Goal: Transaction & Acquisition: Purchase product/service

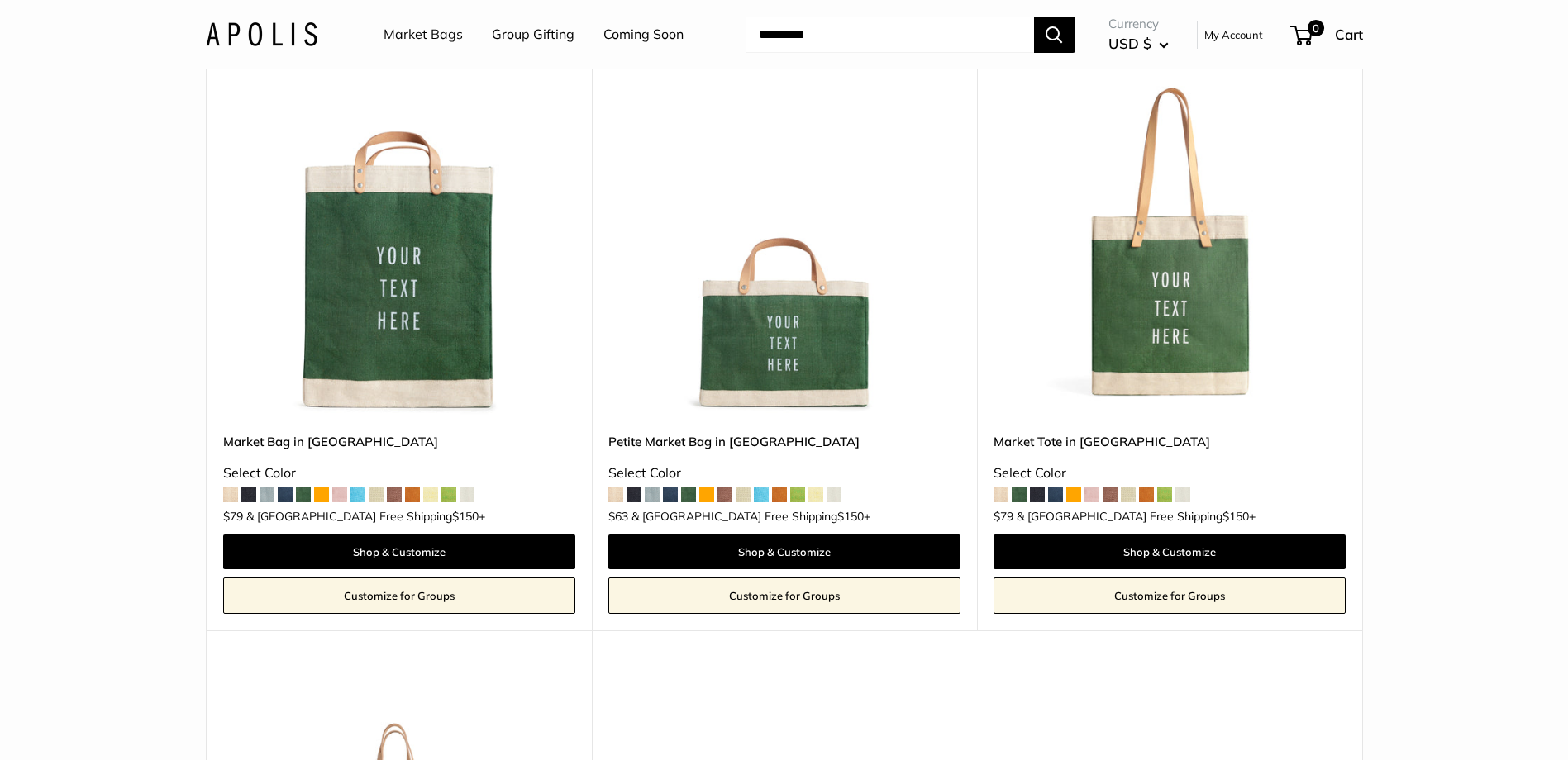
scroll to position [165, 0]
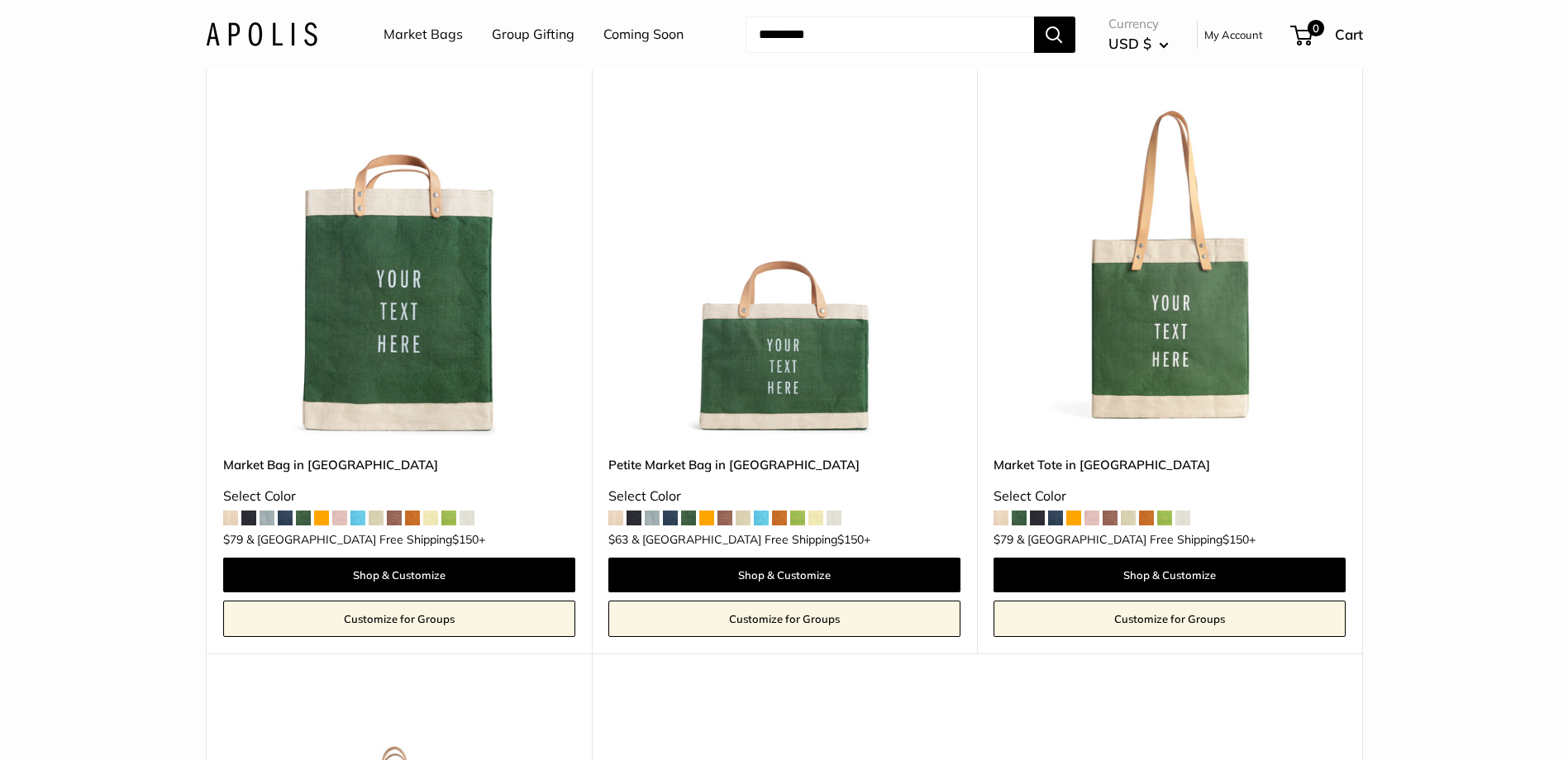
click at [0, 0] on img at bounding box center [0, 0] width 0 height 0
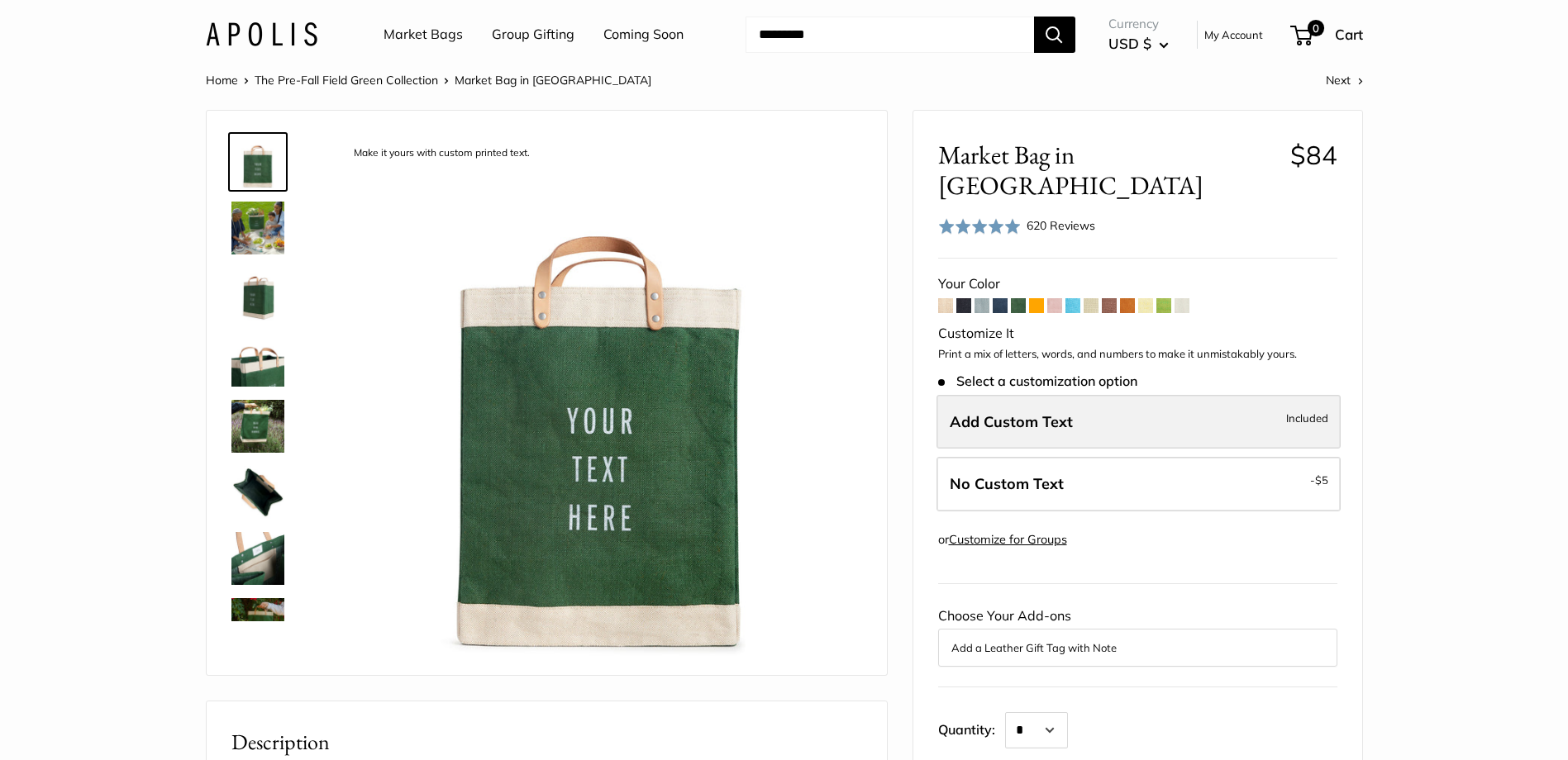
click at [1240, 395] on label "Add Custom Text Included" at bounding box center [1138, 422] width 404 height 55
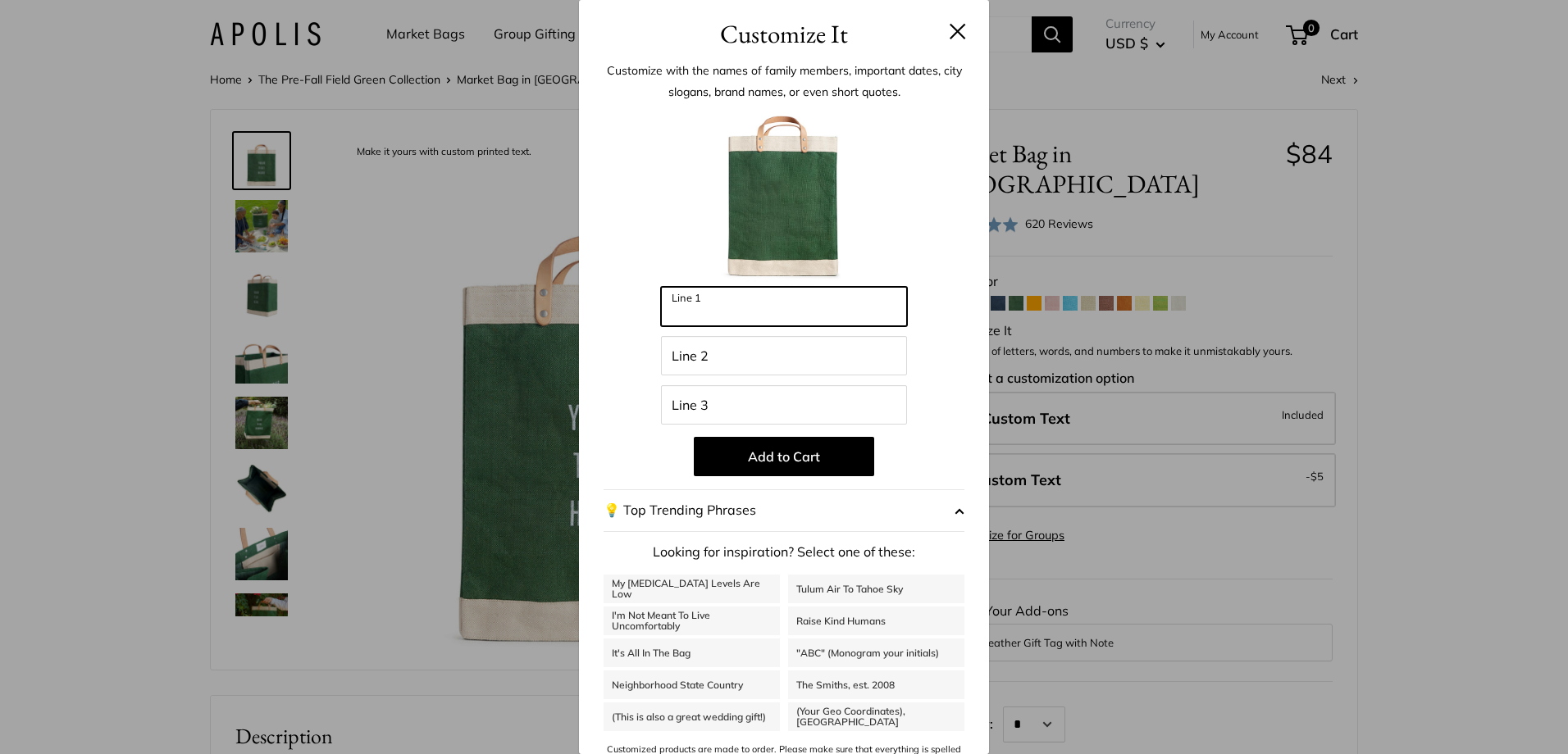
click at [803, 315] on input "Line 1" at bounding box center [784, 306] width 246 height 39
type input "*"
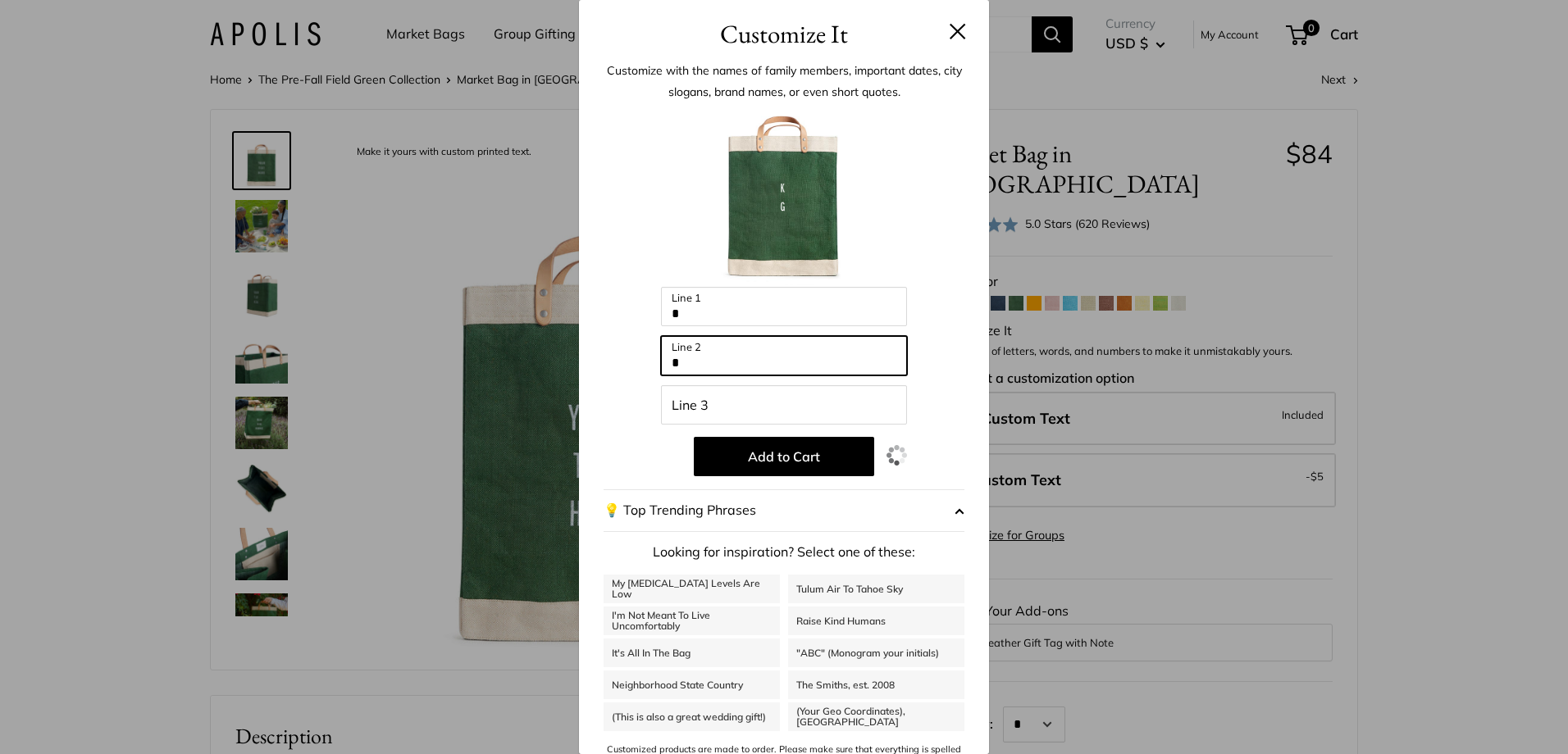
type input "*"
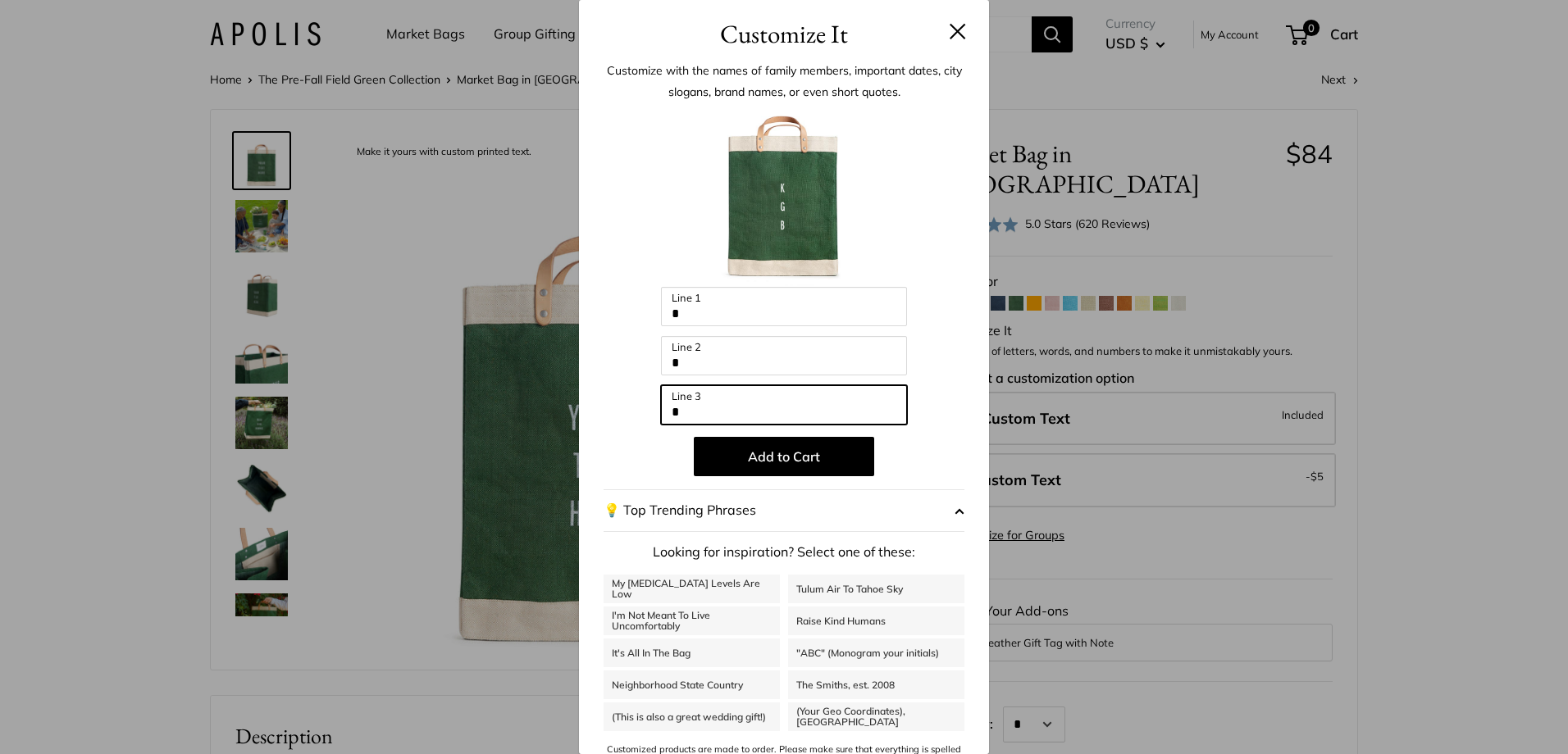
type input "*"
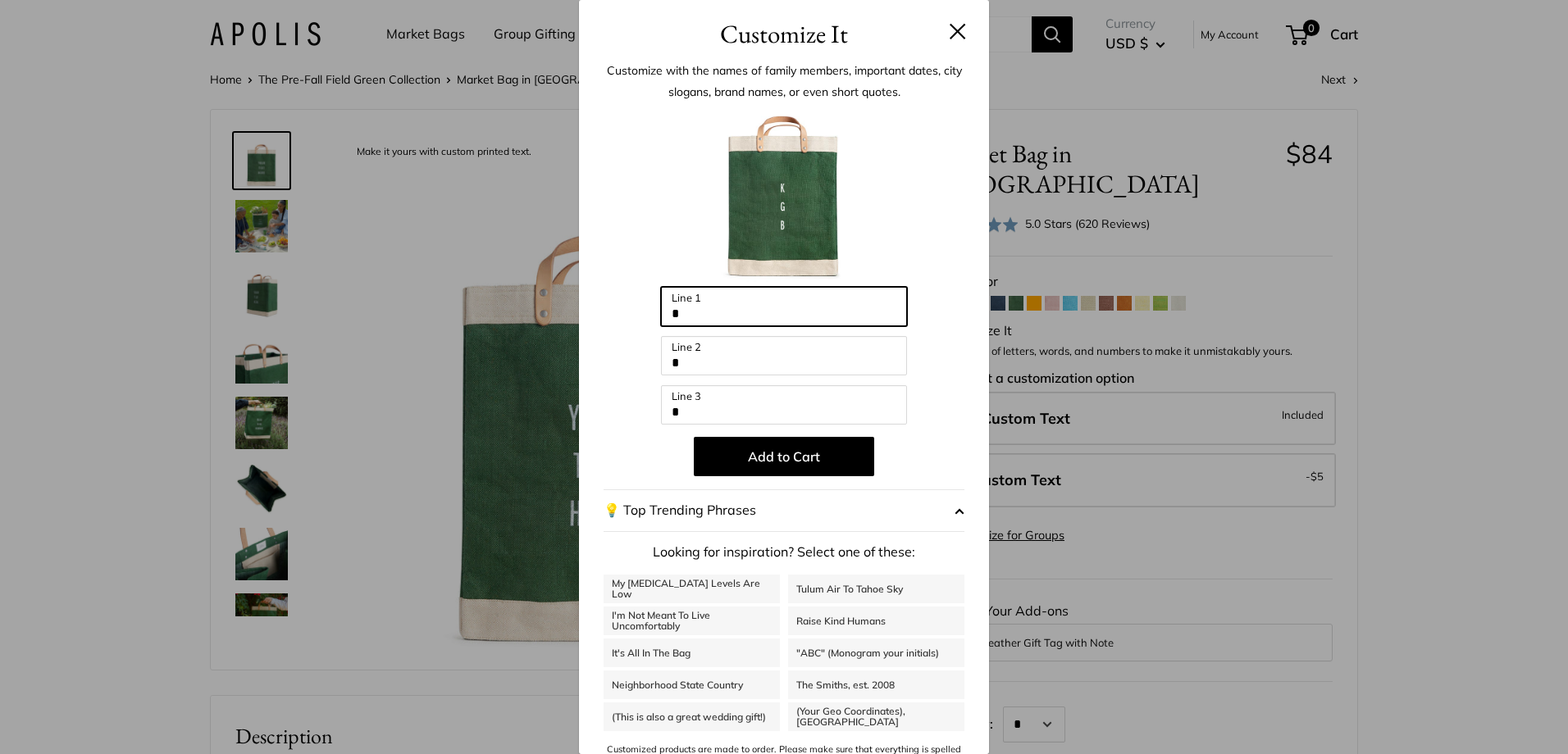
click at [806, 321] on input "*" at bounding box center [784, 306] width 246 height 39
type input "***"
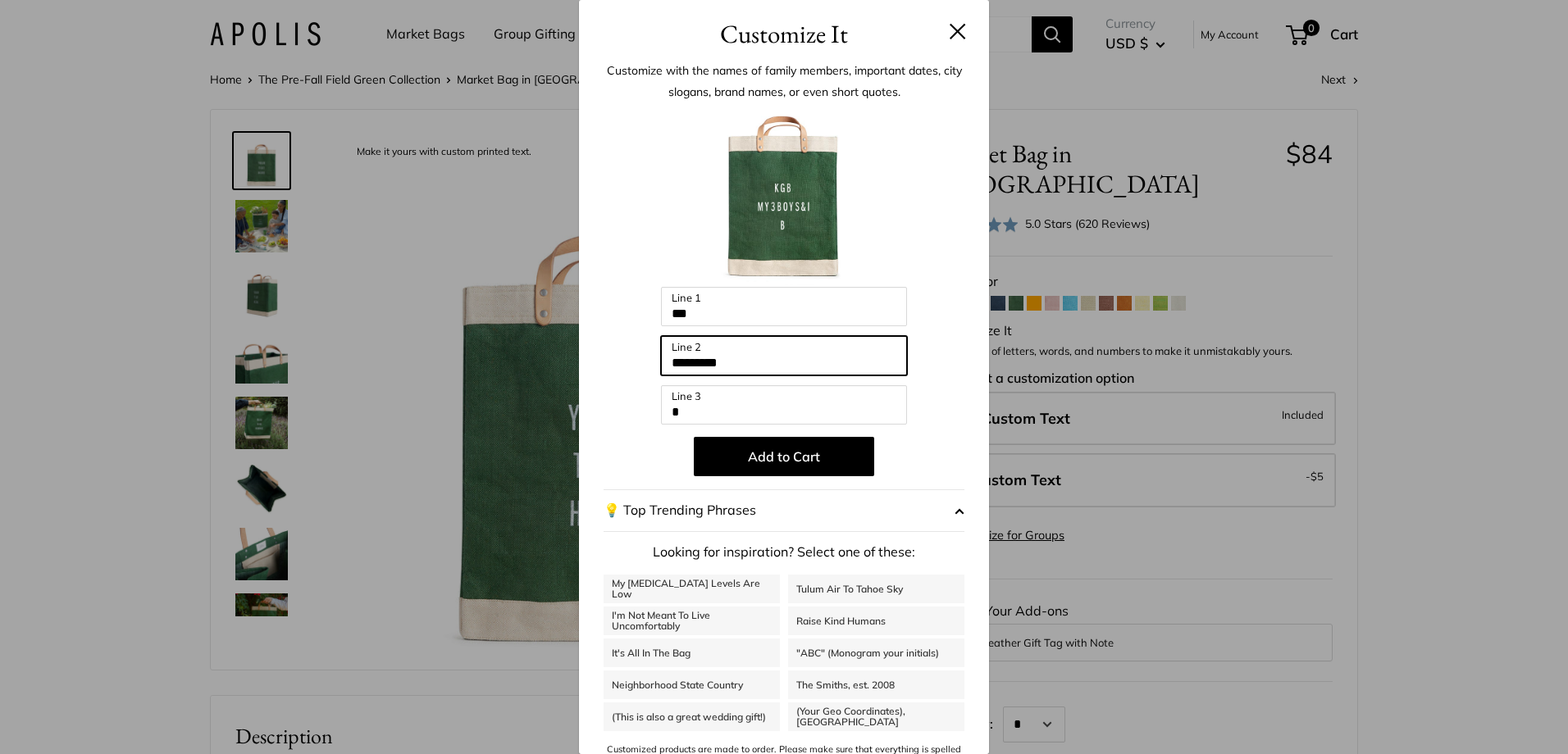
type input "*********"
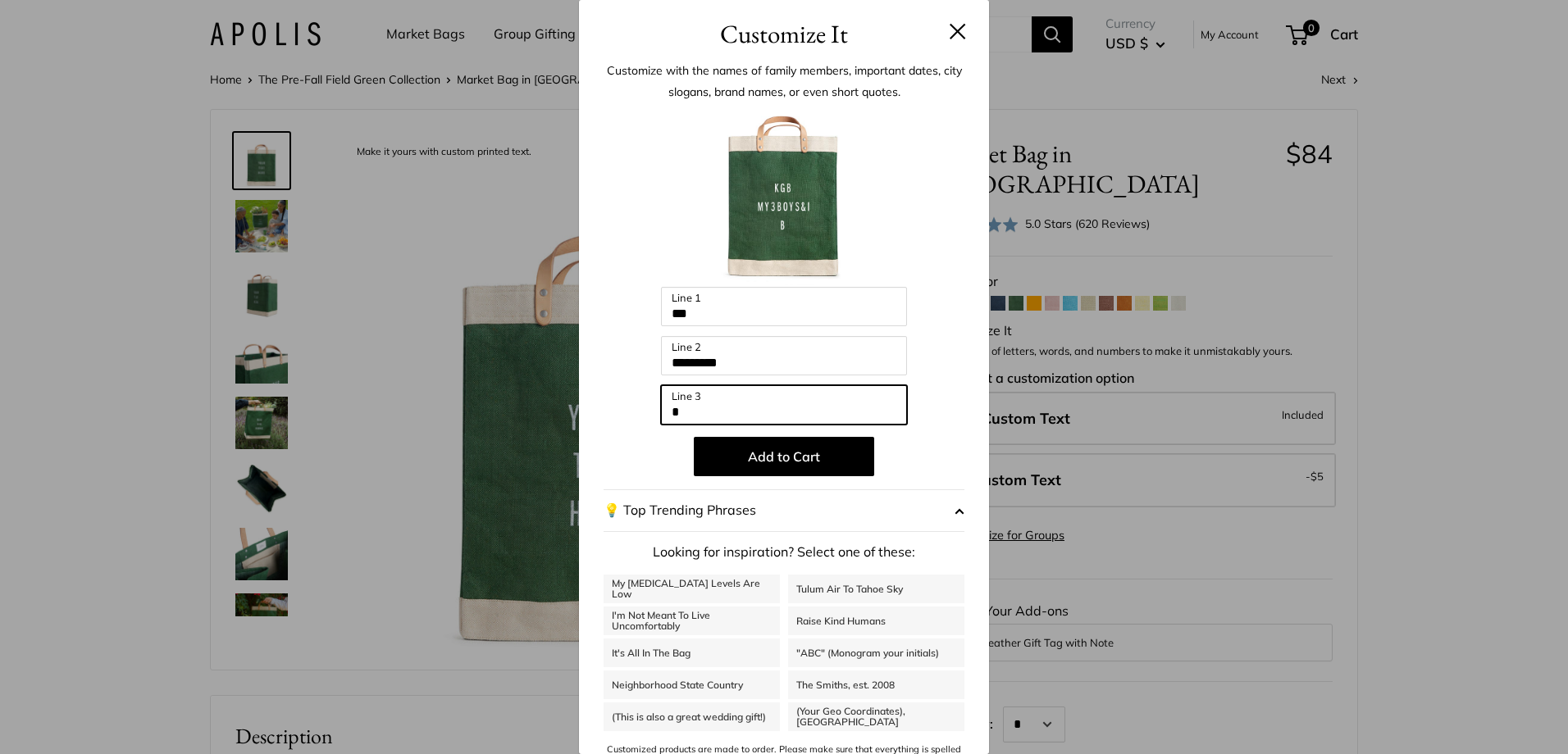
click at [721, 405] on input "*" at bounding box center [784, 404] width 246 height 39
type input "***"
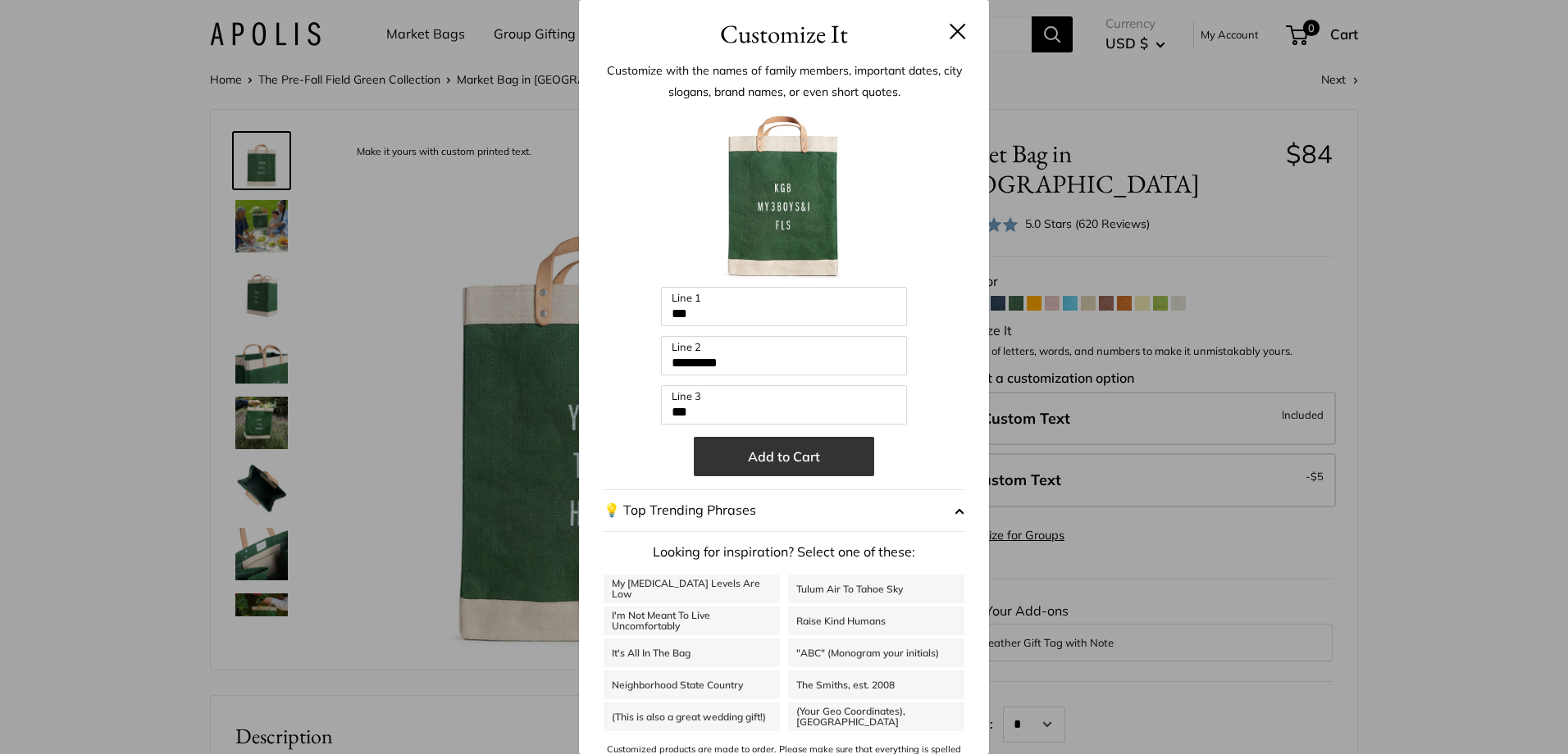
click at [800, 462] on button "Add to Cart" at bounding box center [784, 456] width 180 height 39
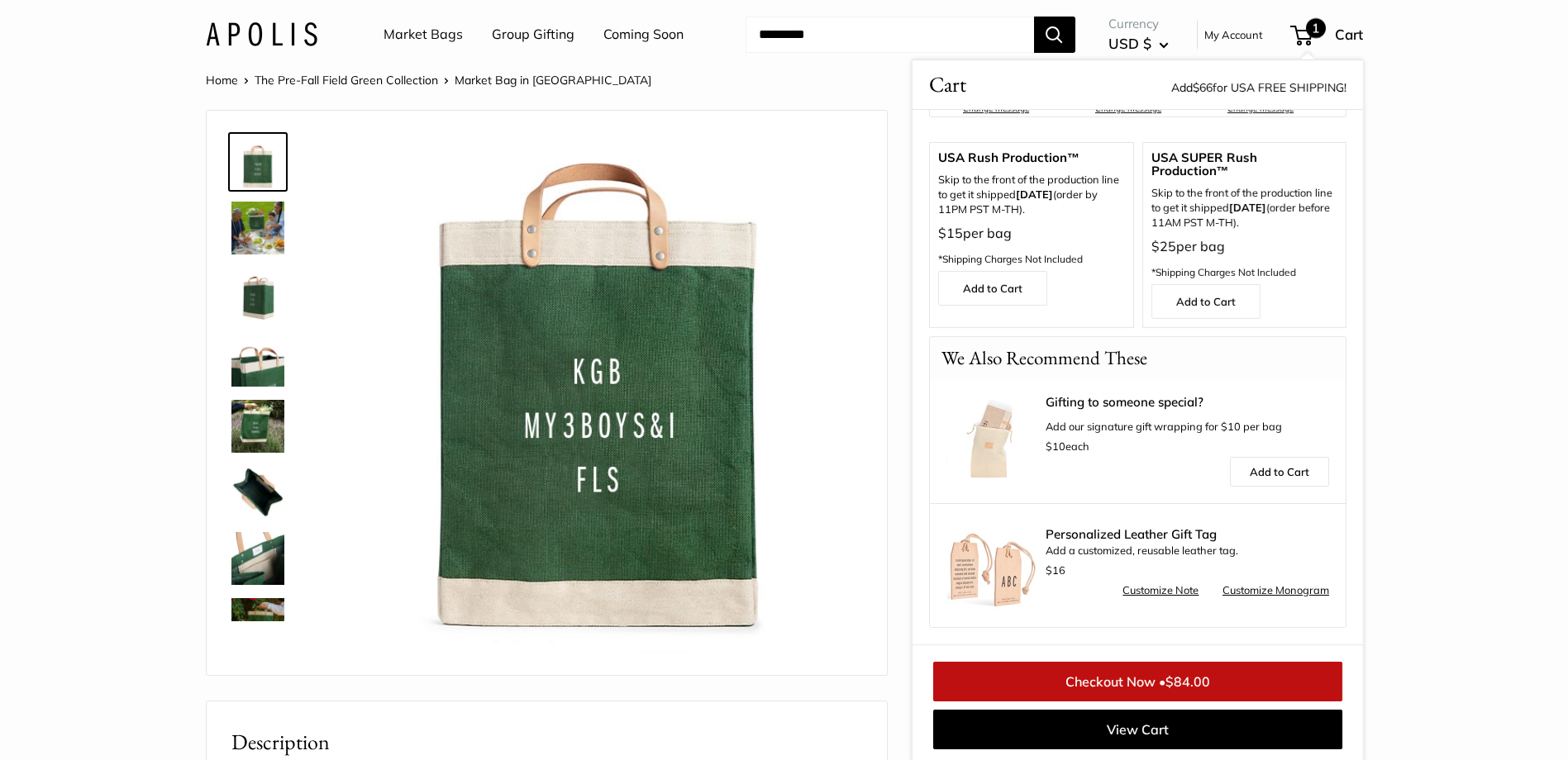
scroll to position [2, 0]
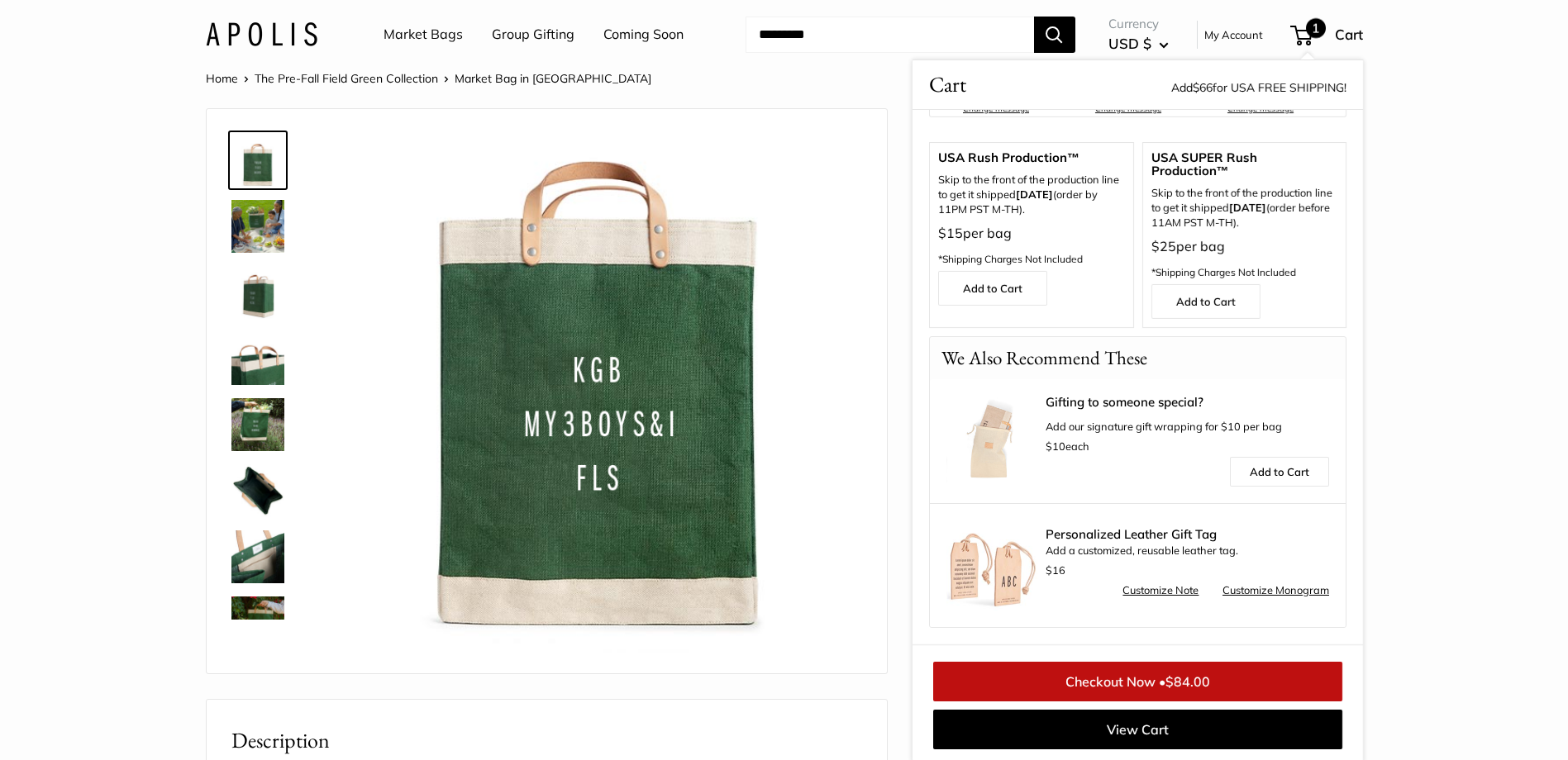
click at [271, 225] on img at bounding box center [258, 227] width 53 height 53
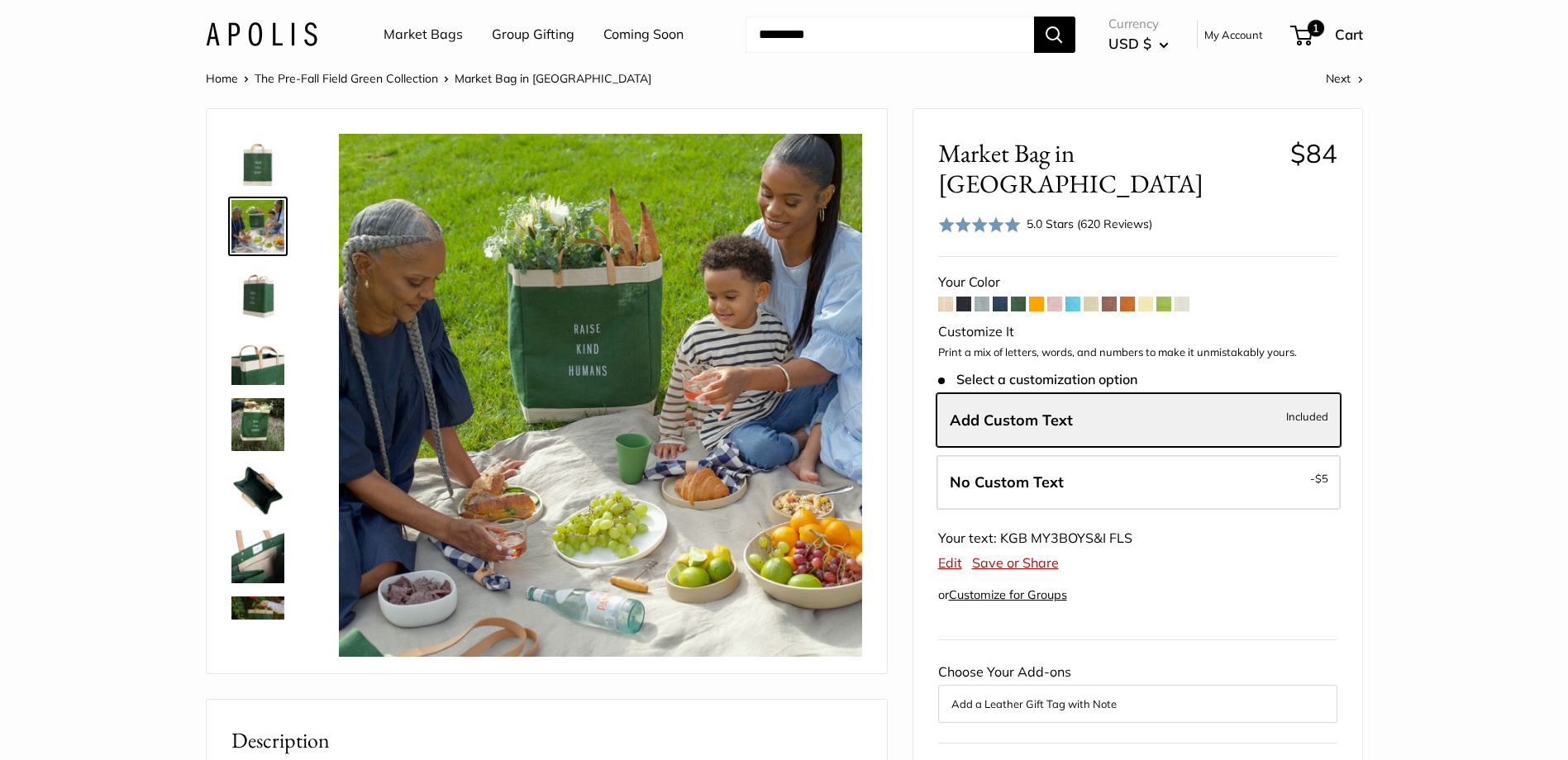
click at [273, 303] on img at bounding box center [258, 293] width 53 height 53
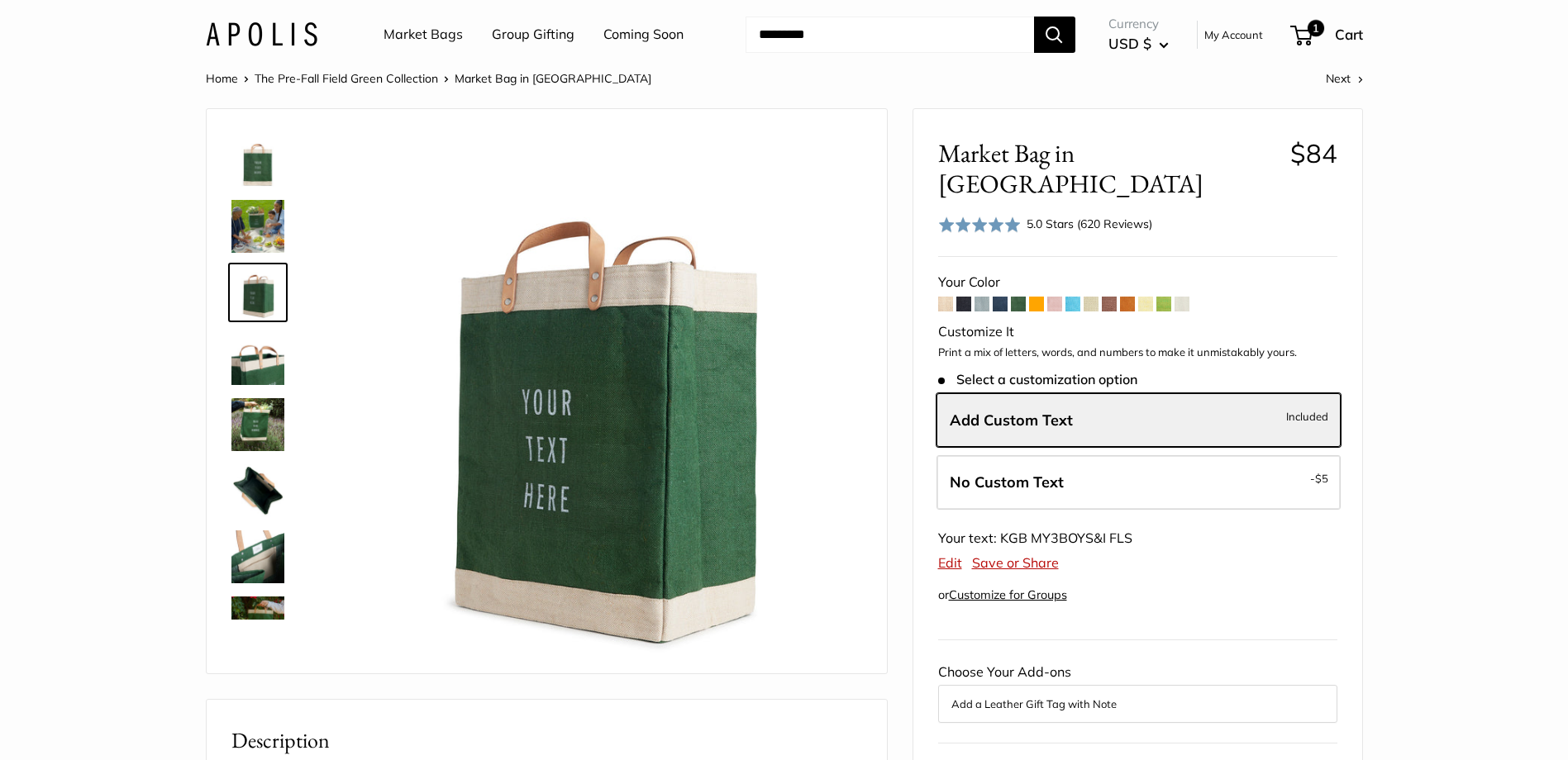
click at [260, 355] on img at bounding box center [258, 358] width 53 height 53
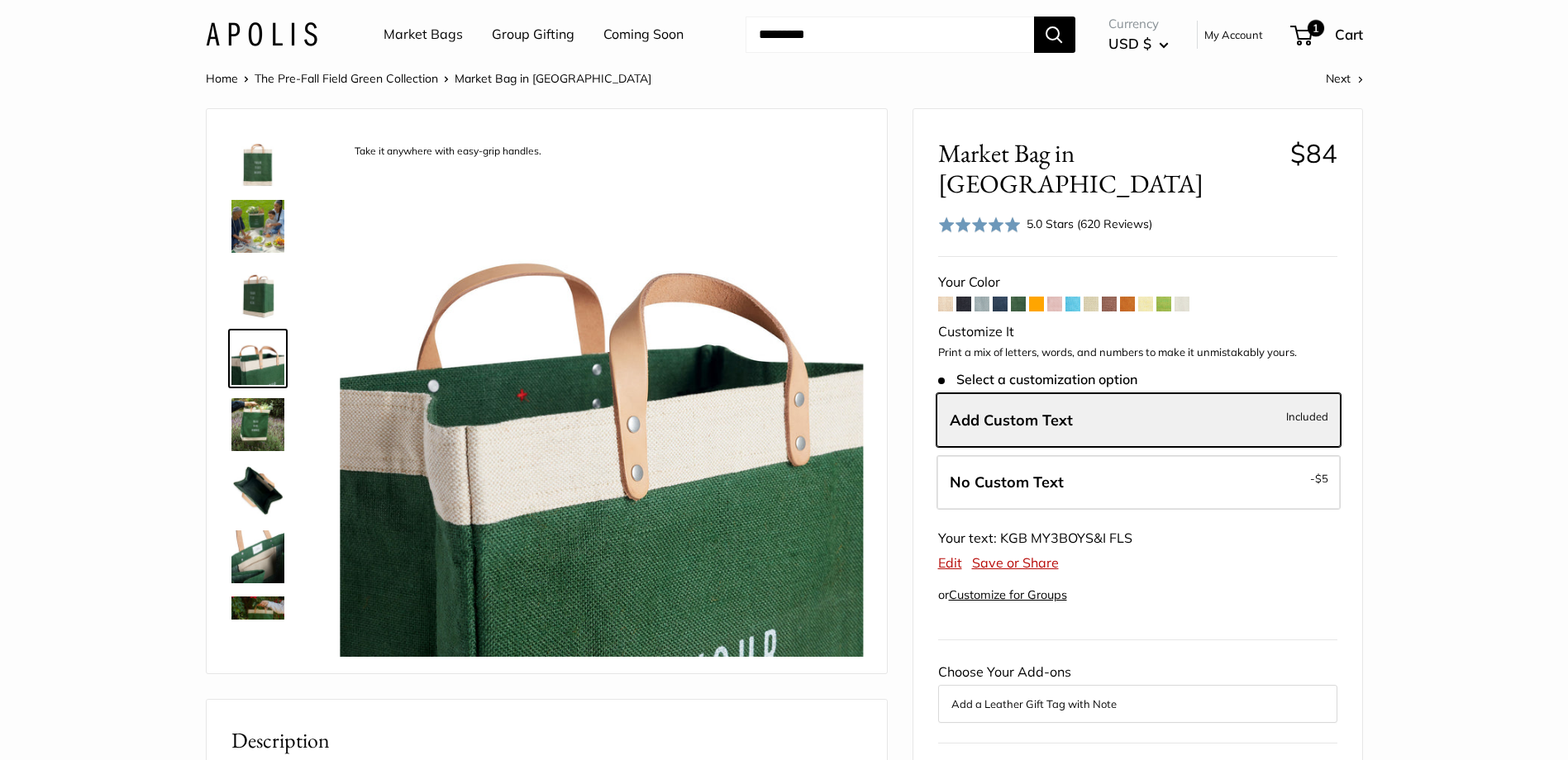
click at [251, 409] on img at bounding box center [258, 424] width 53 height 53
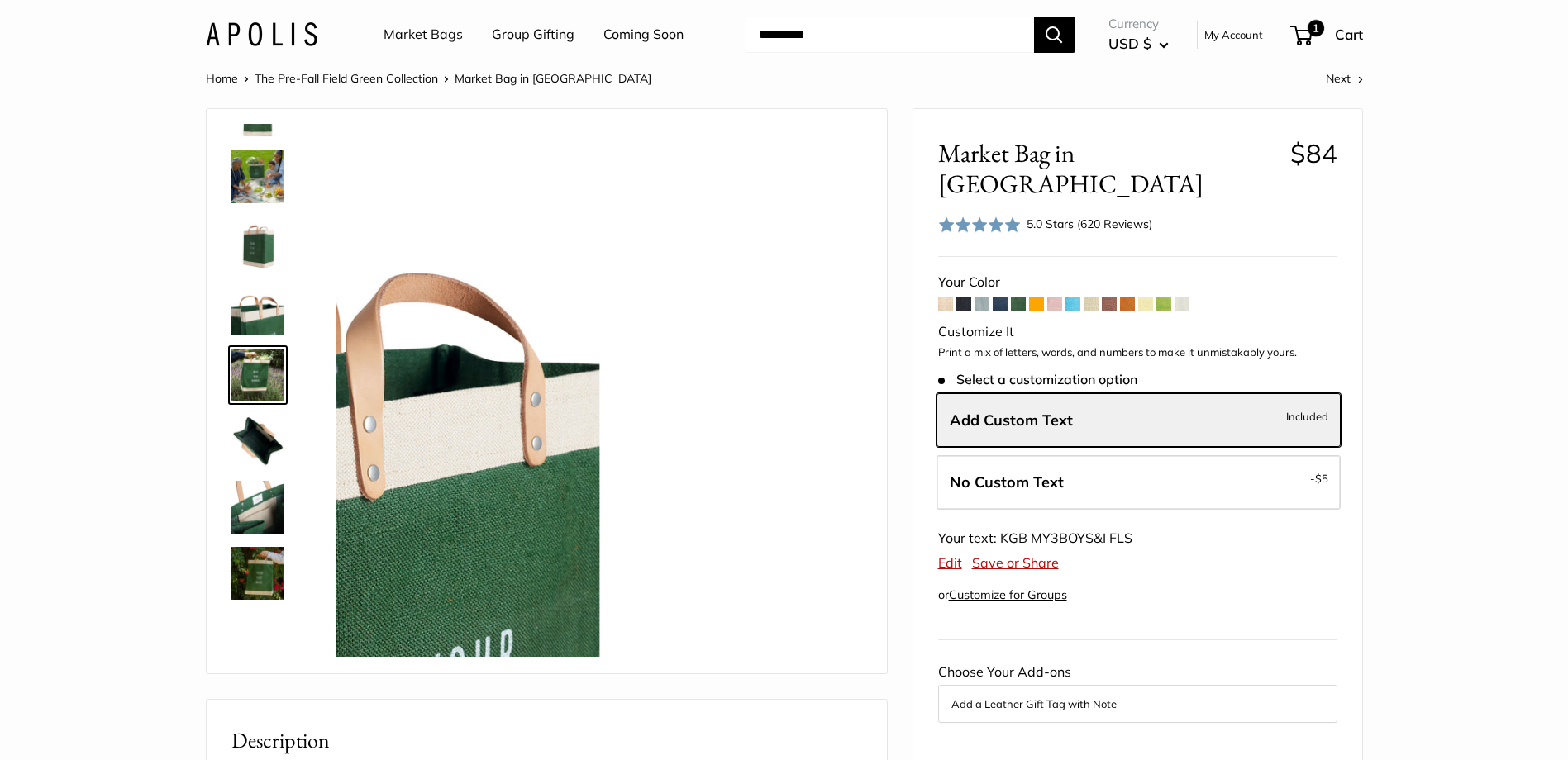
scroll to position [51, 0]
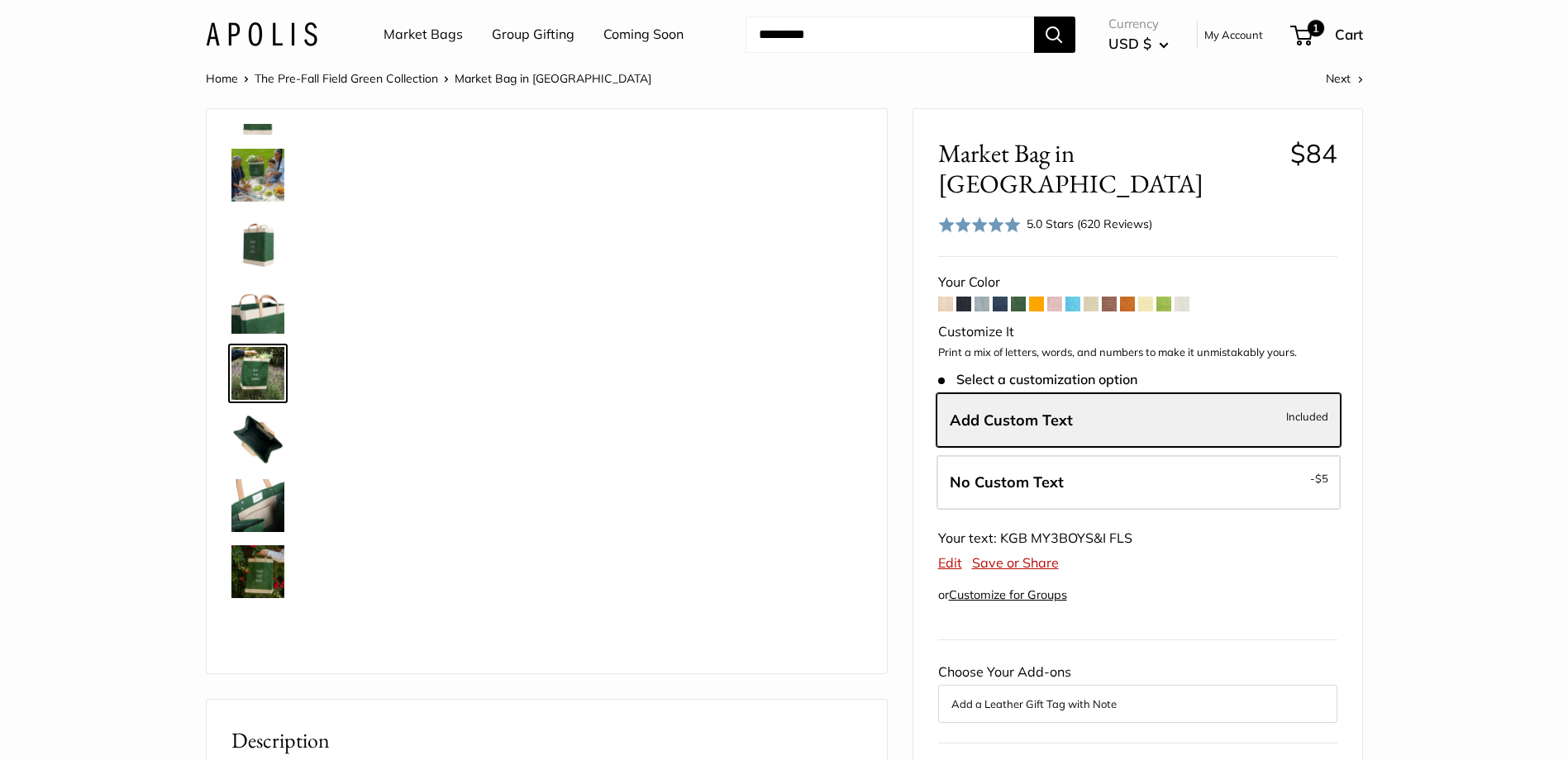
click at [242, 446] on img at bounding box center [258, 440] width 53 height 53
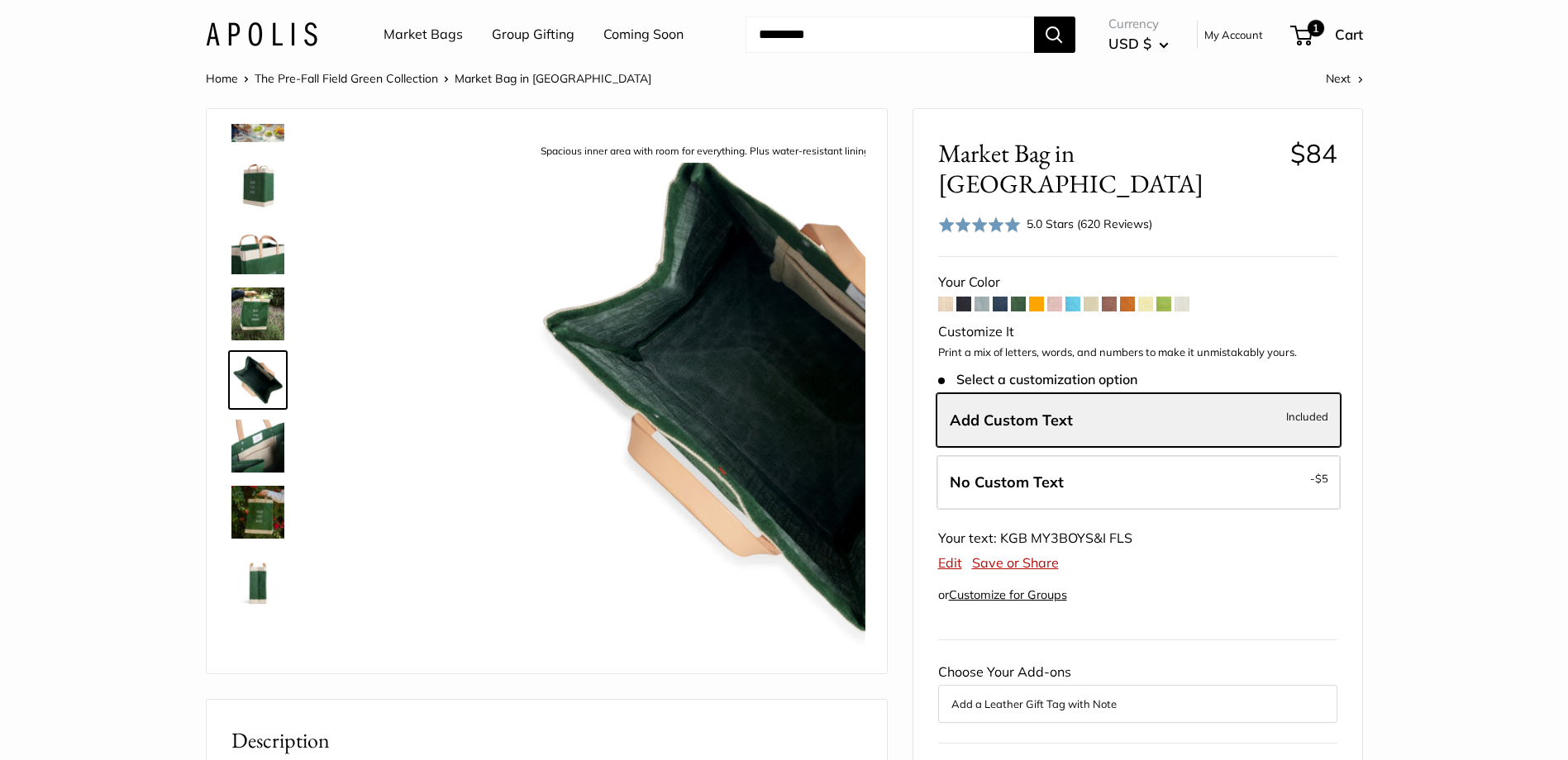
scroll to position [117, 0]
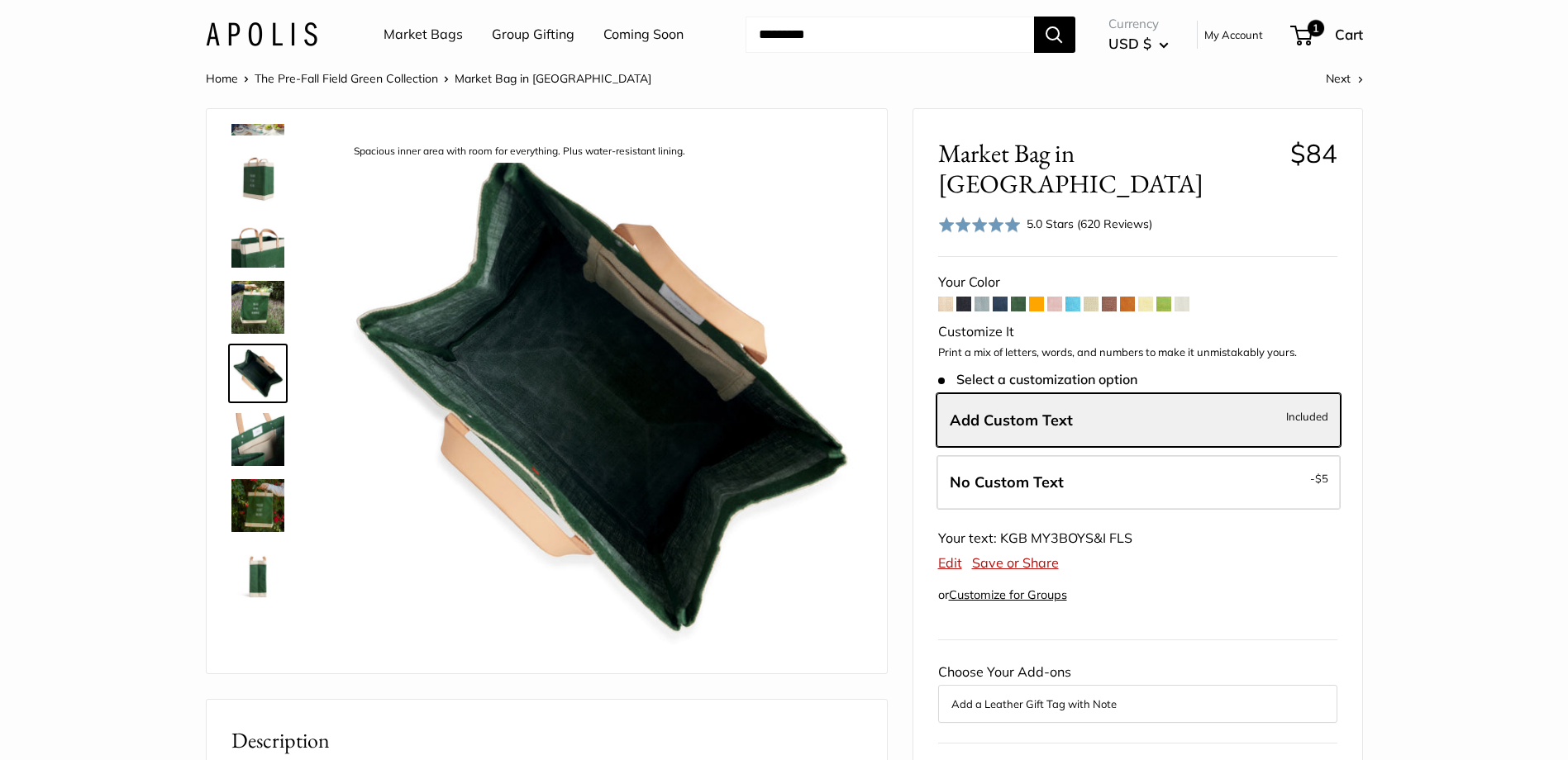
click at [256, 451] on img at bounding box center [258, 440] width 53 height 53
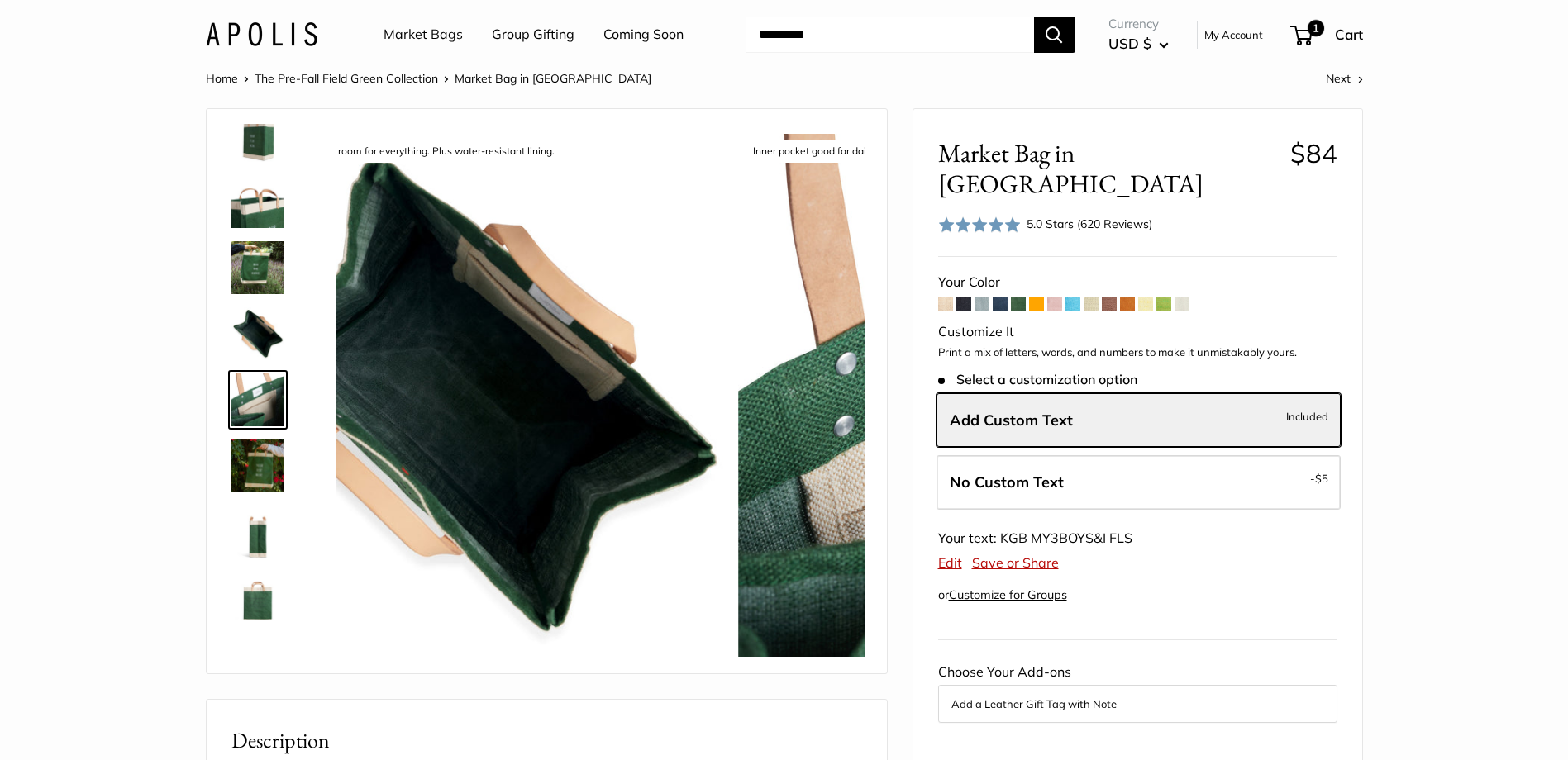
scroll to position [184, 0]
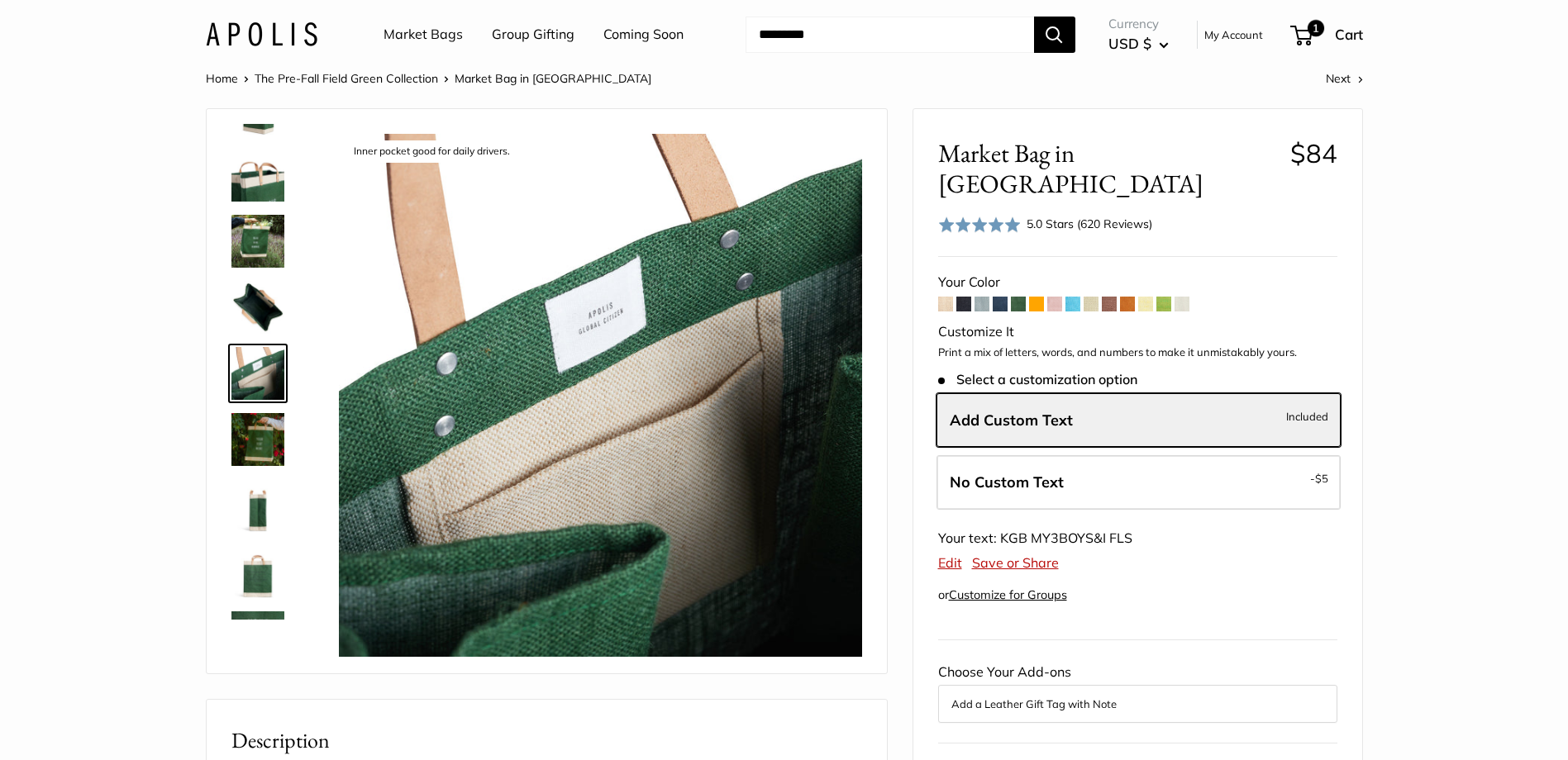
click at [273, 446] on img at bounding box center [258, 440] width 53 height 53
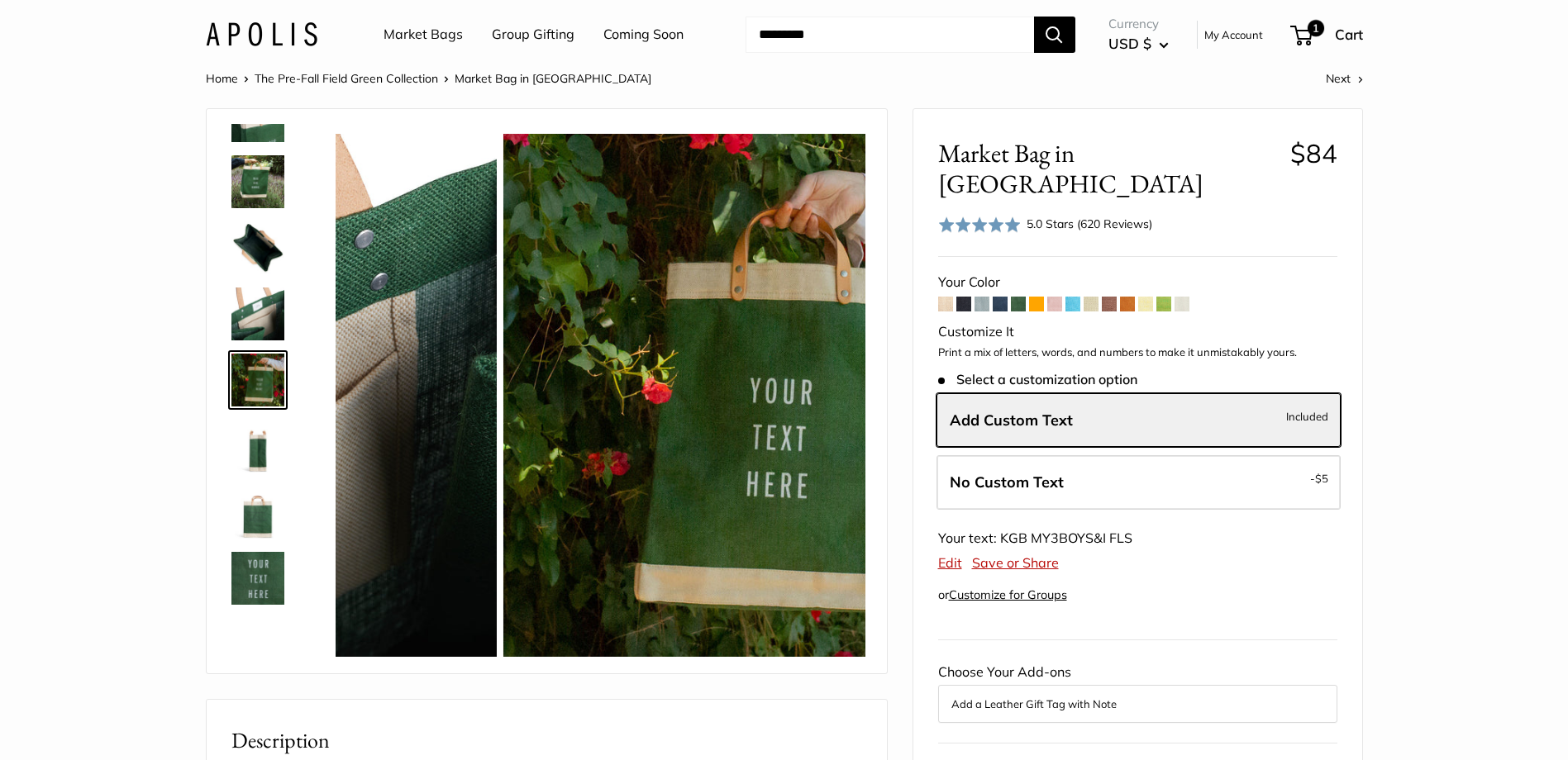
scroll to position [249, 0]
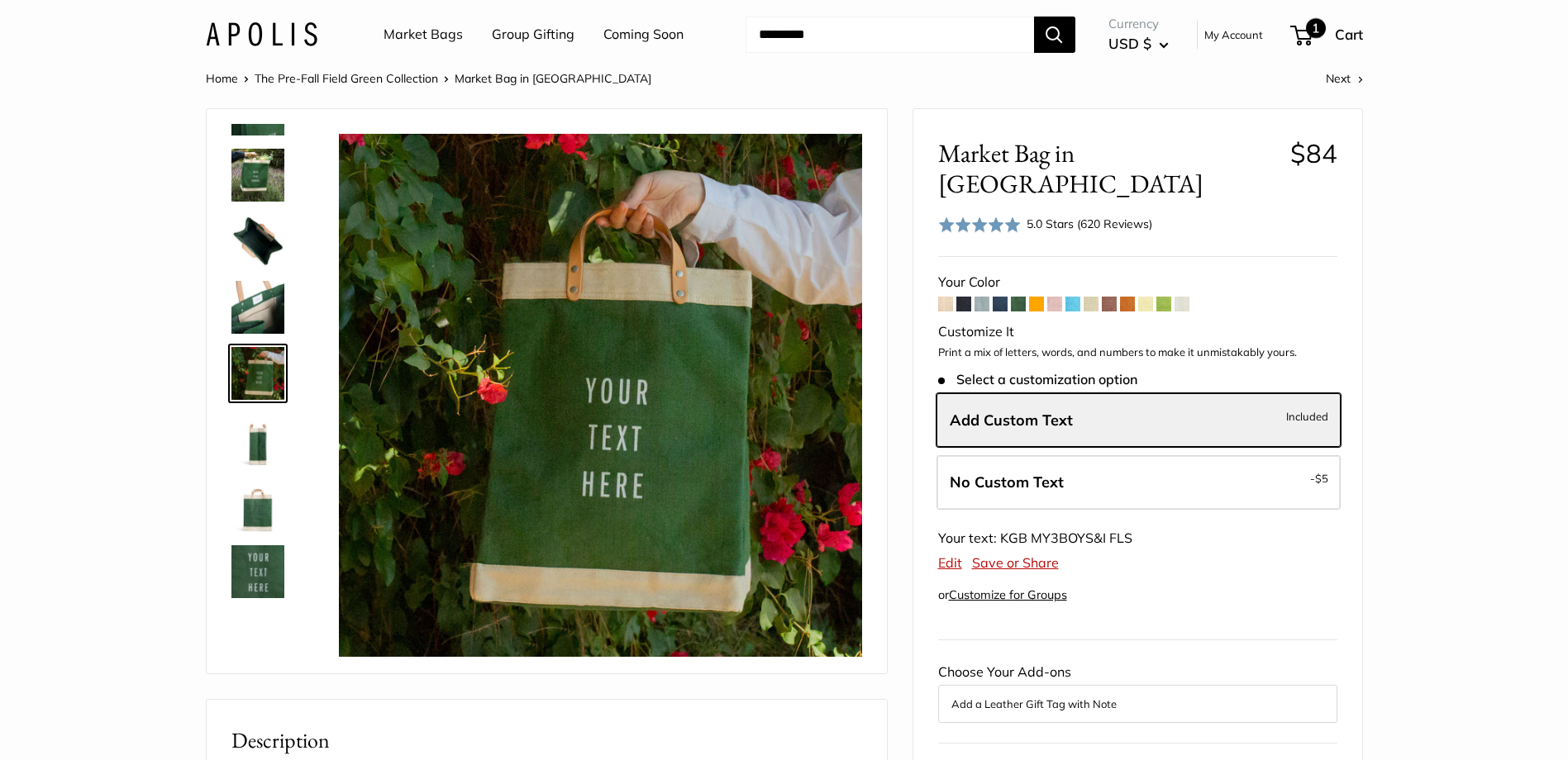
click at [1311, 38] on span "1" at bounding box center [1316, 28] width 20 height 20
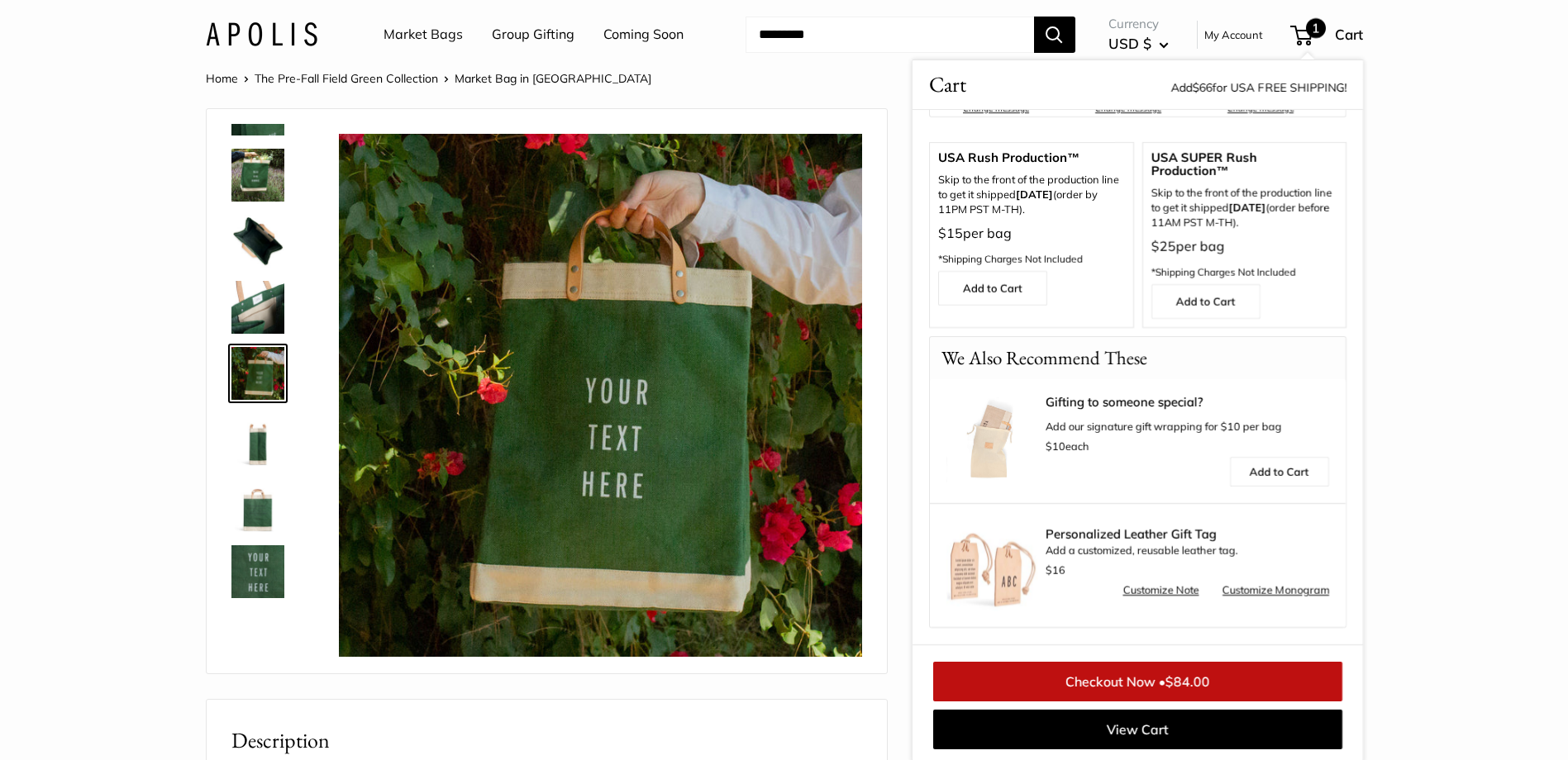
click at [1148, 693] on link "Checkout Now • $84.00" at bounding box center [1138, 681] width 409 height 39
